Goal: Task Accomplishment & Management: Manage account settings

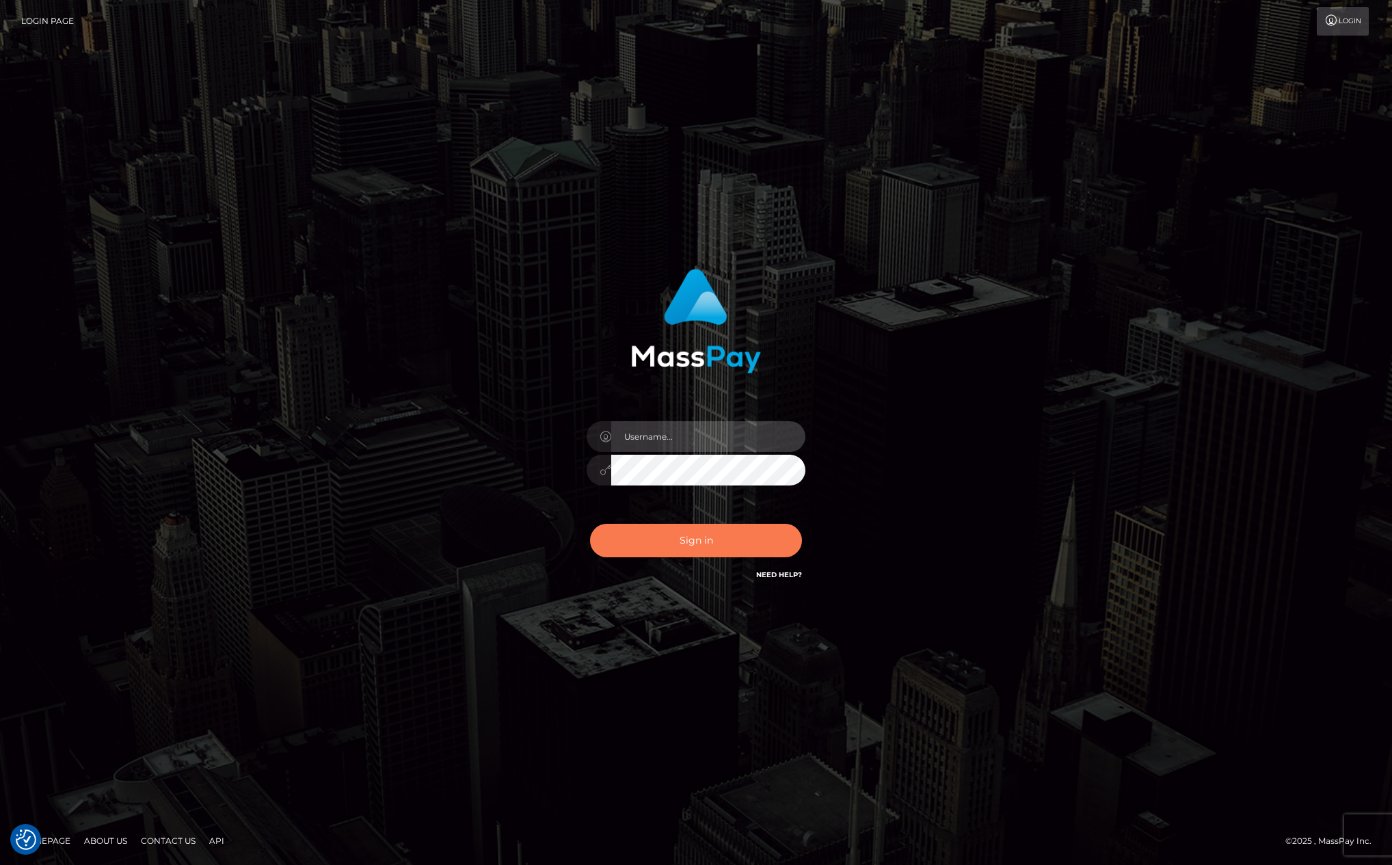
type input "kevin.club"
click at [719, 535] on button "Sign in" at bounding box center [696, 541] width 212 height 34
type input "kevin.club"
click at [705, 540] on button "Sign in" at bounding box center [696, 541] width 212 height 34
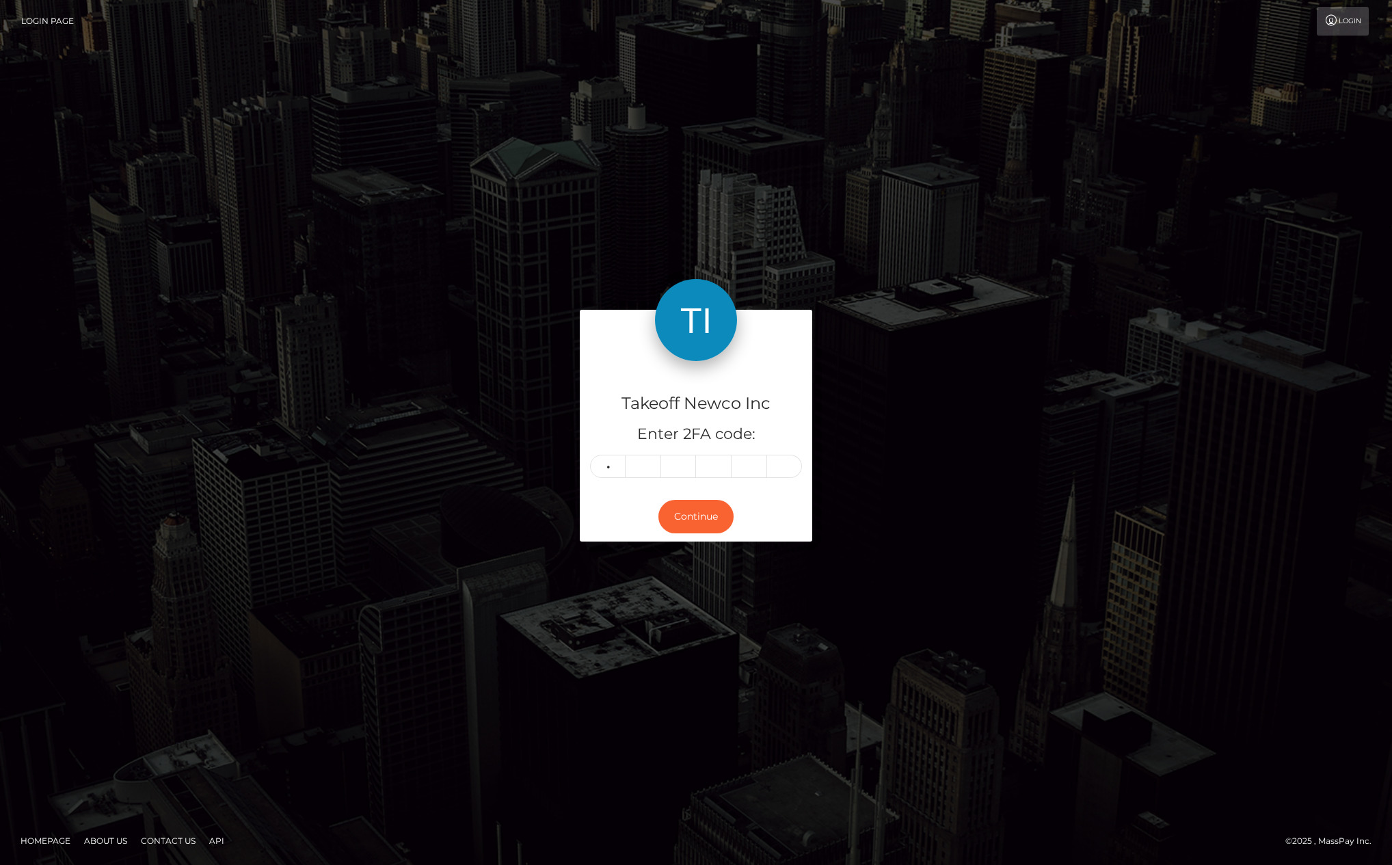
type input "2"
type input "4"
type input "6"
type input "5"
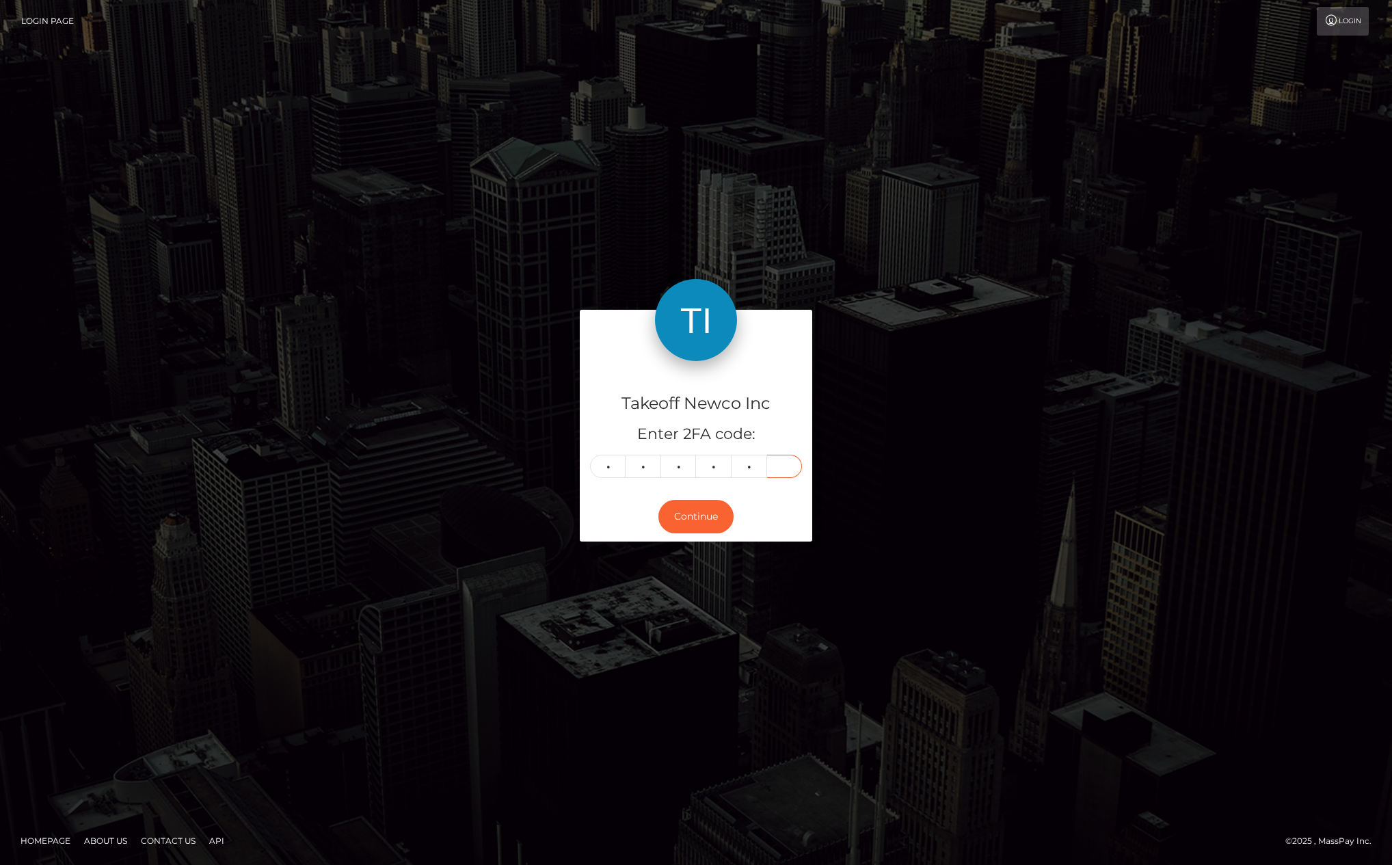
type input "6"
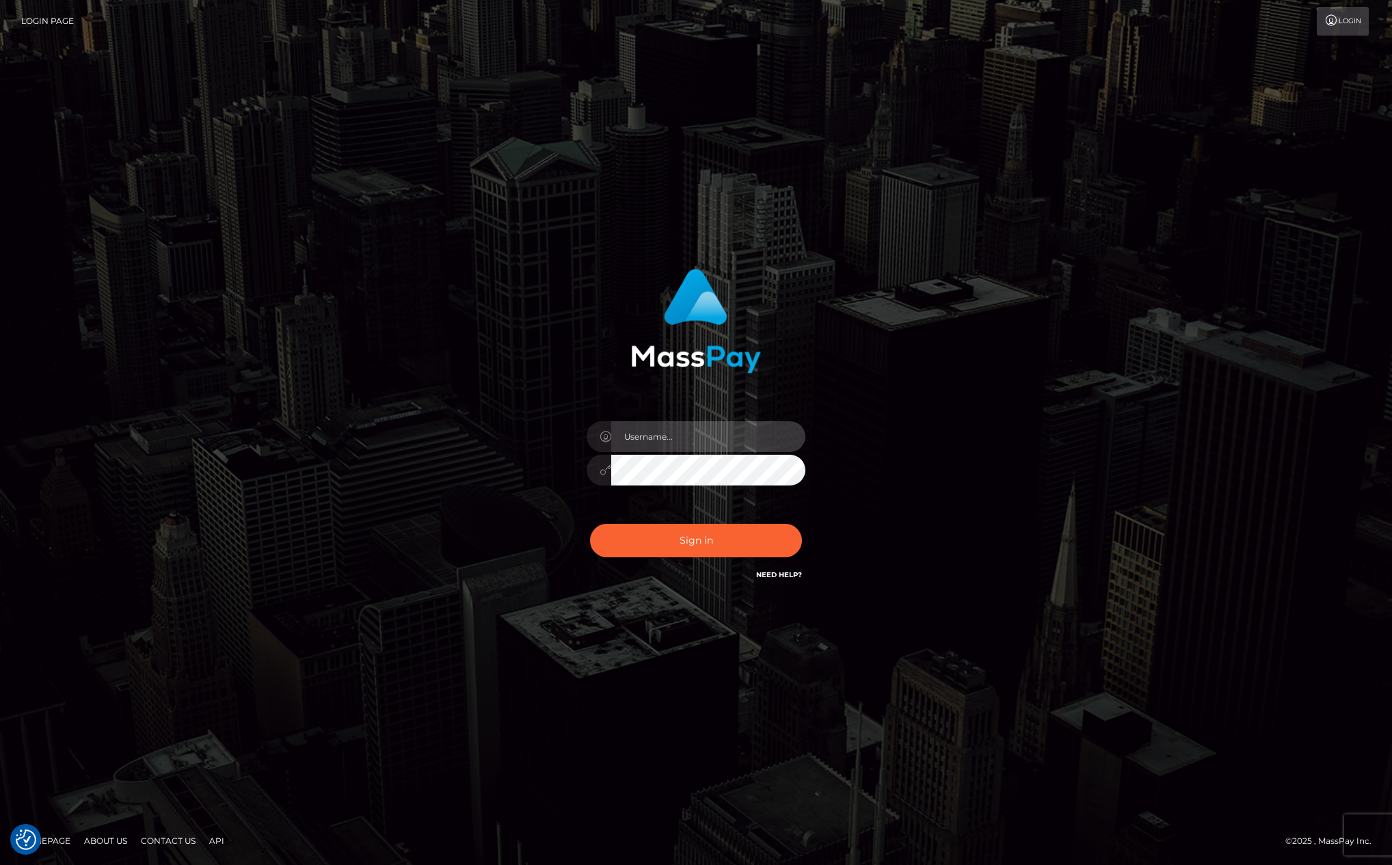
type input "kevin.club"
click at [689, 563] on div "Sign in Need Help?" at bounding box center [696, 546] width 239 height 61
click at [694, 528] on button "Sign in" at bounding box center [696, 541] width 212 height 34
type input "[PERSON_NAME][DOMAIN_NAME]"
click at [738, 549] on button "Sign in" at bounding box center [696, 541] width 212 height 34
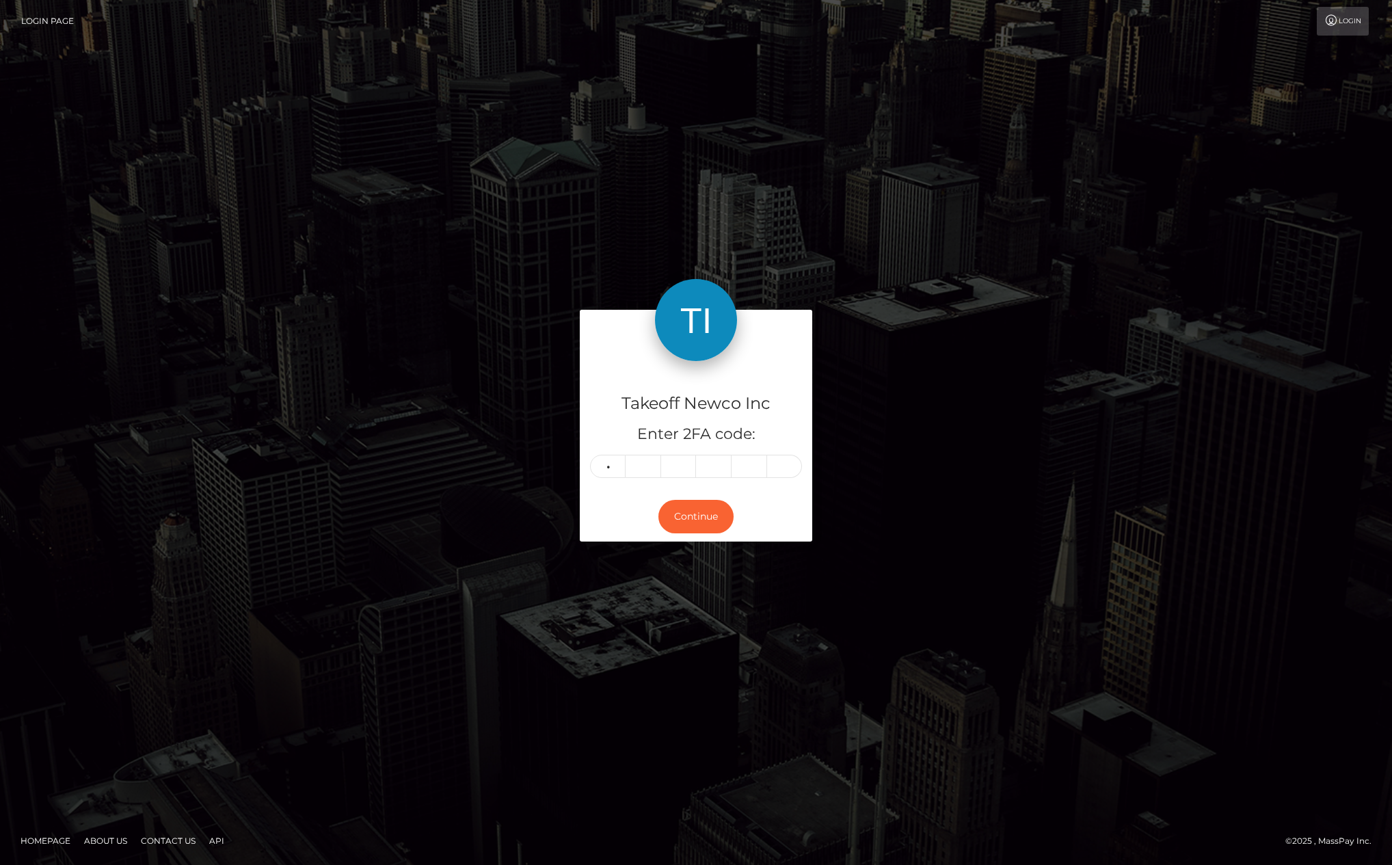
type input "2"
type input "4"
type input "7"
type input "9"
type input "5"
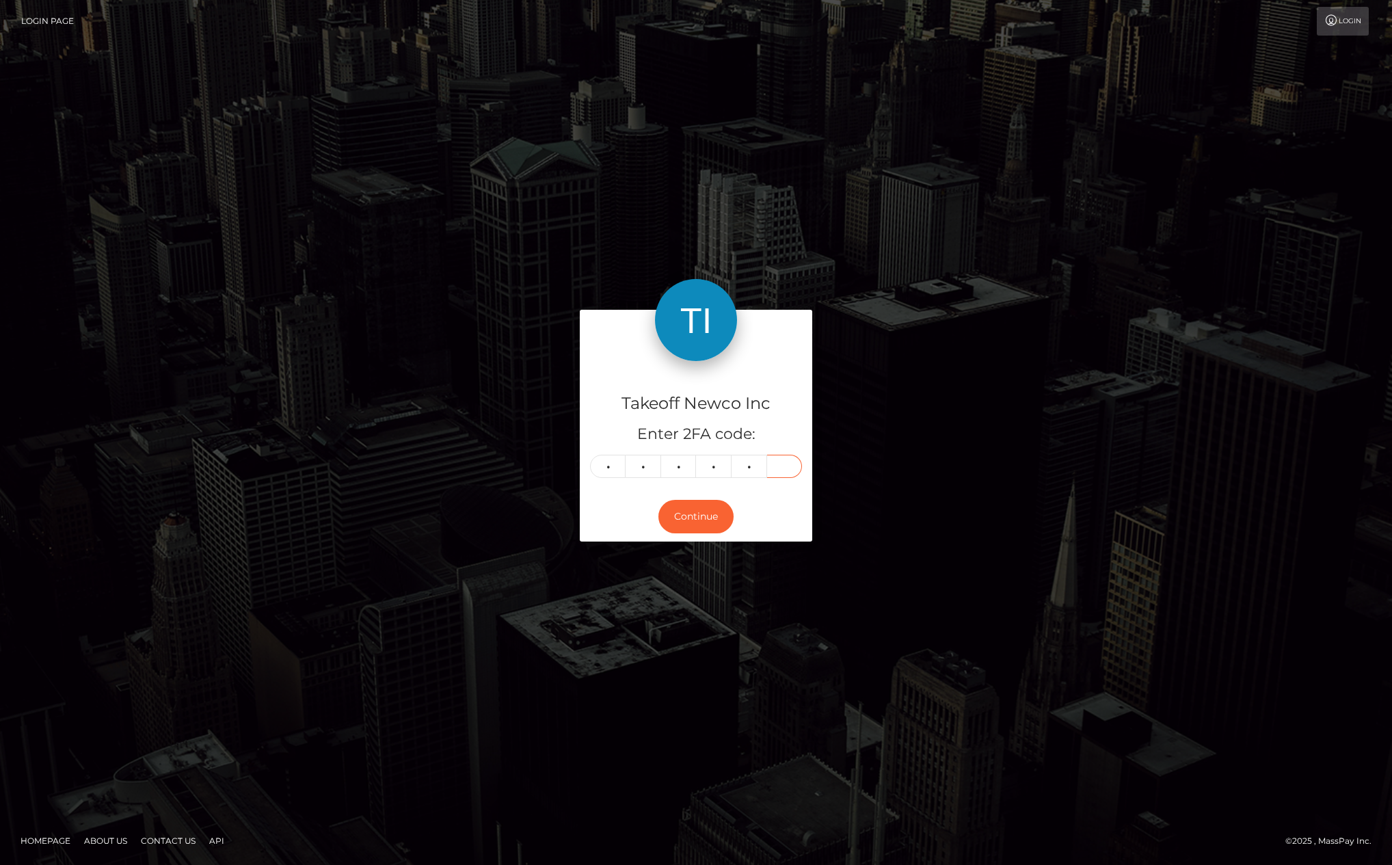
type input "6"
